Goal: Task Accomplishment & Management: Complete application form

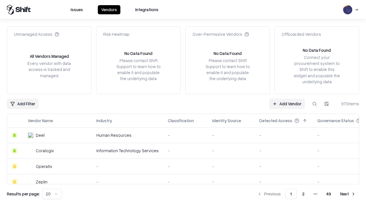
click at [287, 104] on link "Add Vendor" at bounding box center [287, 104] width 36 height 10
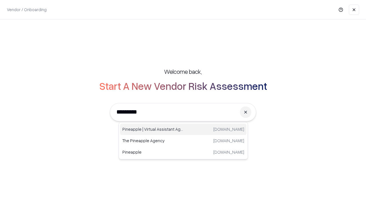
click at [183, 129] on div "Pineapple | Virtual Assistant Agency trypineapple.com" at bounding box center [183, 129] width 127 height 11
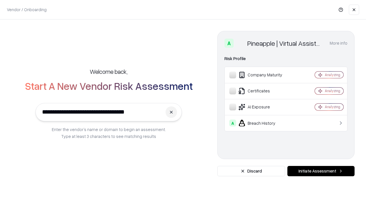
type input "**********"
click at [321, 171] on button "Initiate Assessment" at bounding box center [321, 171] width 67 height 10
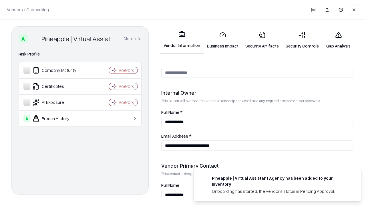
scroll to position [297, 0]
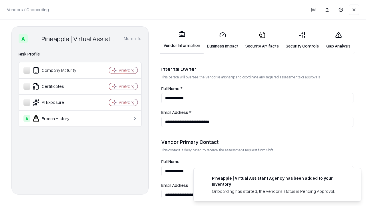
click at [223, 40] on link "Business Impact" at bounding box center [223, 40] width 38 height 27
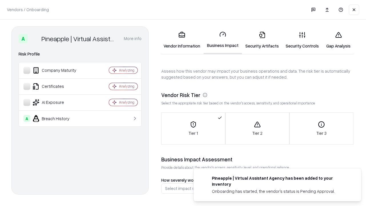
click at [262, 40] on link "Security Artifacts" at bounding box center [262, 40] width 40 height 27
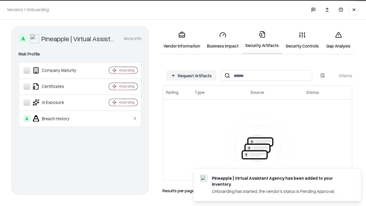
click at [192, 76] on button "Request Artifacts" at bounding box center [192, 75] width 50 height 10
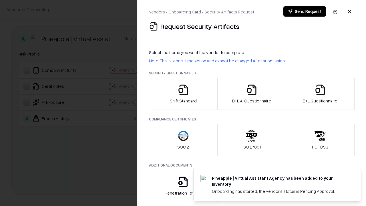
click at [183, 94] on icon "button" at bounding box center [183, 89] width 11 height 11
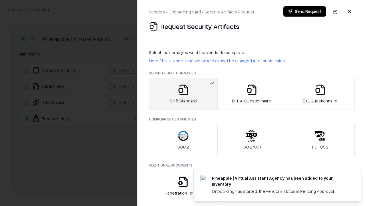
click at [305, 11] on button "Send Request" at bounding box center [305, 11] width 43 height 10
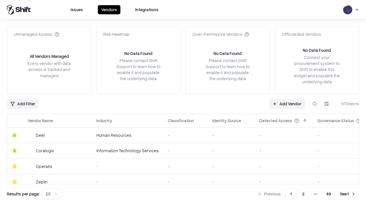
click at [315, 104] on button at bounding box center [315, 104] width 10 height 10
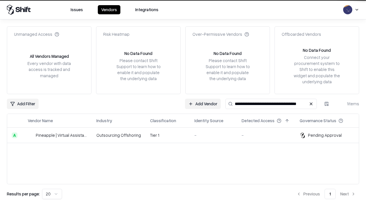
type input "**********"
click at [187, 135] on td "Tier 1" at bounding box center [168, 135] width 44 height 15
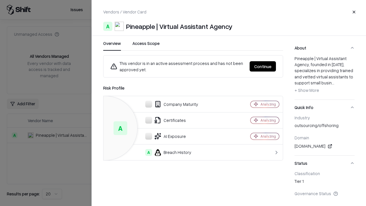
click at [263, 66] on button "Continue" at bounding box center [263, 66] width 26 height 10
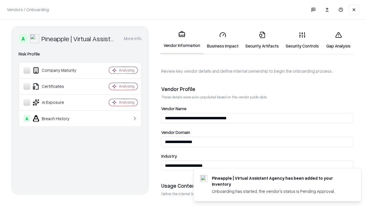
click at [262, 40] on link "Security Artifacts" at bounding box center [262, 40] width 40 height 27
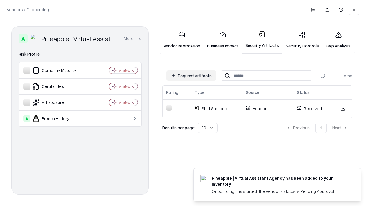
click at [339, 40] on link "Gap Analysis" at bounding box center [339, 40] width 32 height 27
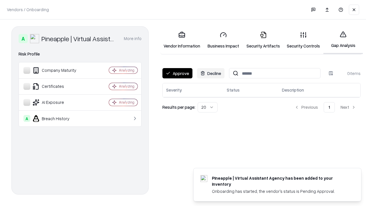
click at [177, 73] on button "Approve" at bounding box center [178, 73] width 30 height 10
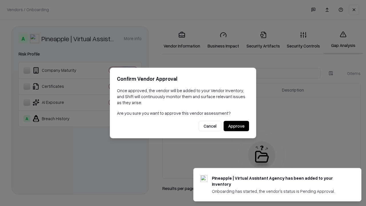
click at [236, 126] on button "Approve" at bounding box center [236, 126] width 25 height 10
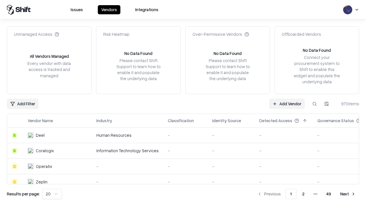
type input "**********"
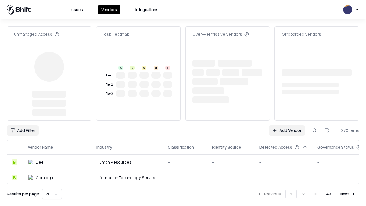
click at [287, 131] on link "Add Vendor" at bounding box center [287, 130] width 36 height 10
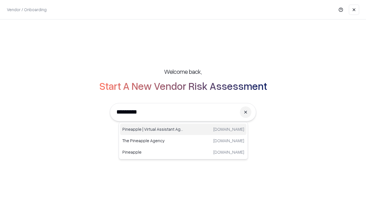
click at [183, 129] on div "Pineapple | Virtual Assistant Agency [DOMAIN_NAME]" at bounding box center [183, 129] width 127 height 11
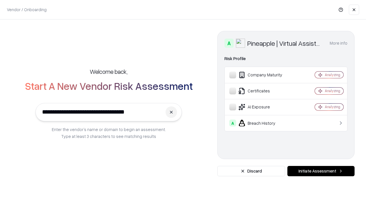
type input "**********"
click at [321, 171] on button "Initiate Assessment" at bounding box center [321, 171] width 67 height 10
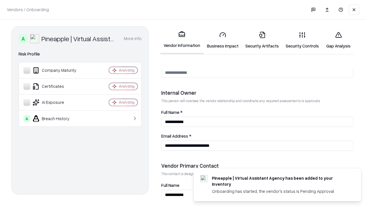
scroll to position [297, 0]
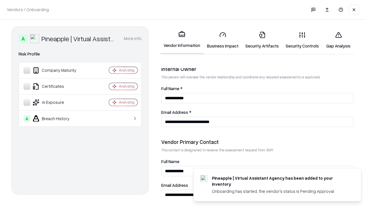
click at [339, 40] on link "Gap Analysis" at bounding box center [339, 40] width 32 height 27
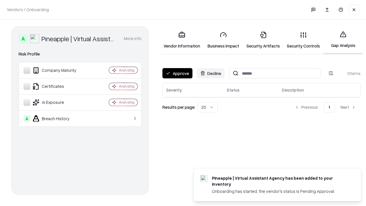
click at [177, 73] on button "Approve" at bounding box center [178, 73] width 30 height 10
